Goal: Task Accomplishment & Management: Complete application form

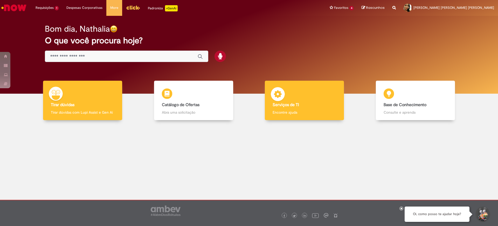
click at [293, 107] on b "Serviços de TI" at bounding box center [285, 104] width 26 height 5
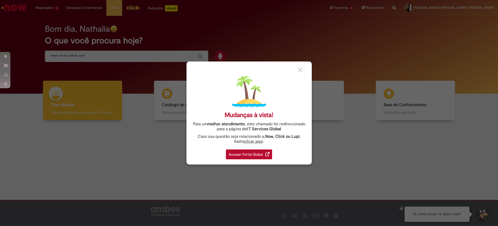
click at [264, 155] on div "Acessar Portal Global" at bounding box center [249, 154] width 46 height 10
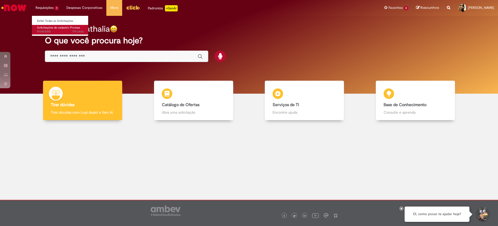
click at [53, 32] on span "17h atrás 17 horas atrás R13453052" at bounding box center [60, 32] width 47 height 4
click at [46, 29] on span "Solicitações de cadastro Promax" at bounding box center [58, 28] width 43 height 4
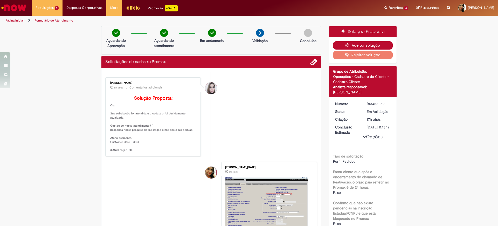
click at [342, 46] on button "Aceitar solução" at bounding box center [363, 45] width 60 height 8
